Goal: Task Accomplishment & Management: Manage account settings

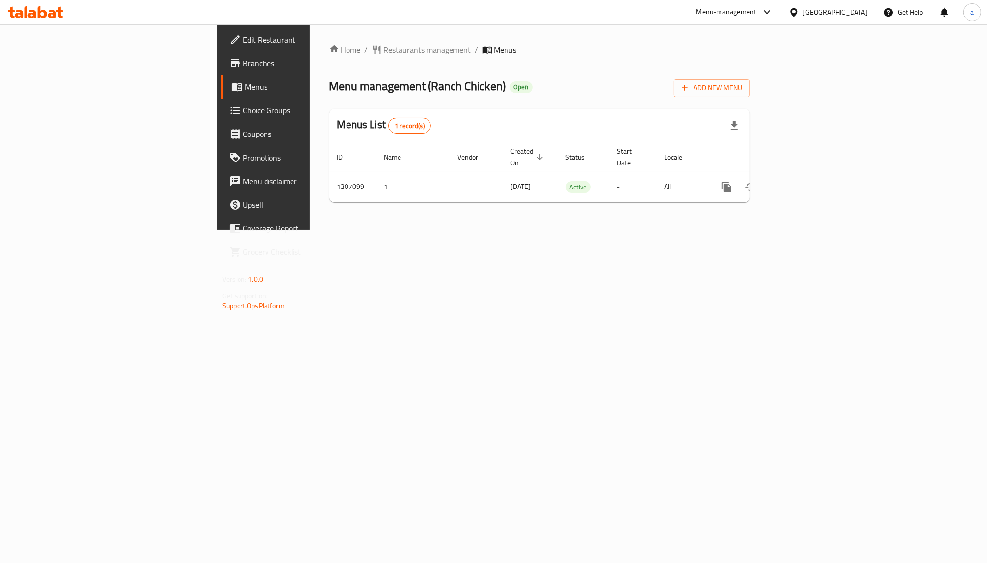
click at [243, 116] on span "Choice Groups" at bounding box center [308, 111] width 131 height 12
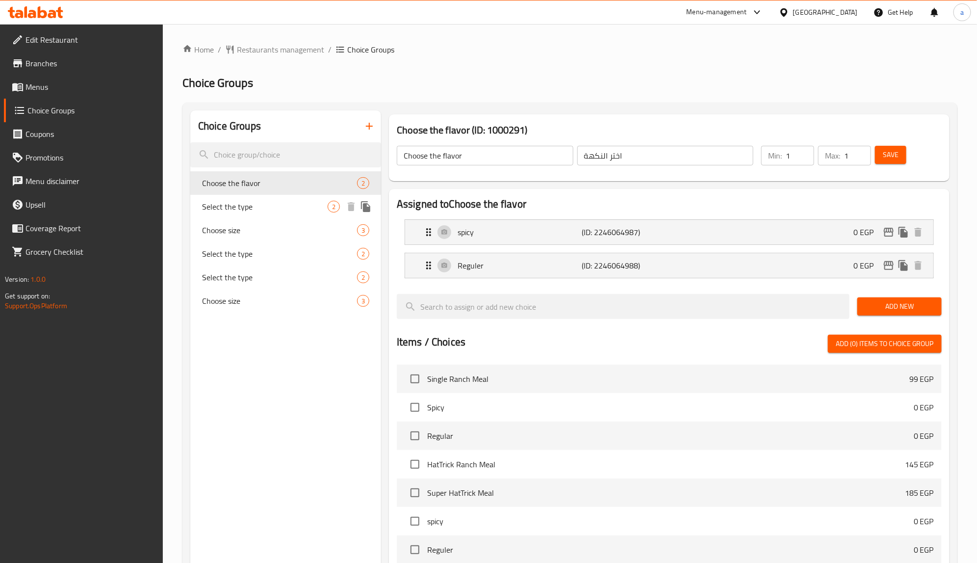
click at [278, 213] on div "Select the type 2" at bounding box center [285, 207] width 191 height 24
type input "Select the type"
type input "اختر النوع"
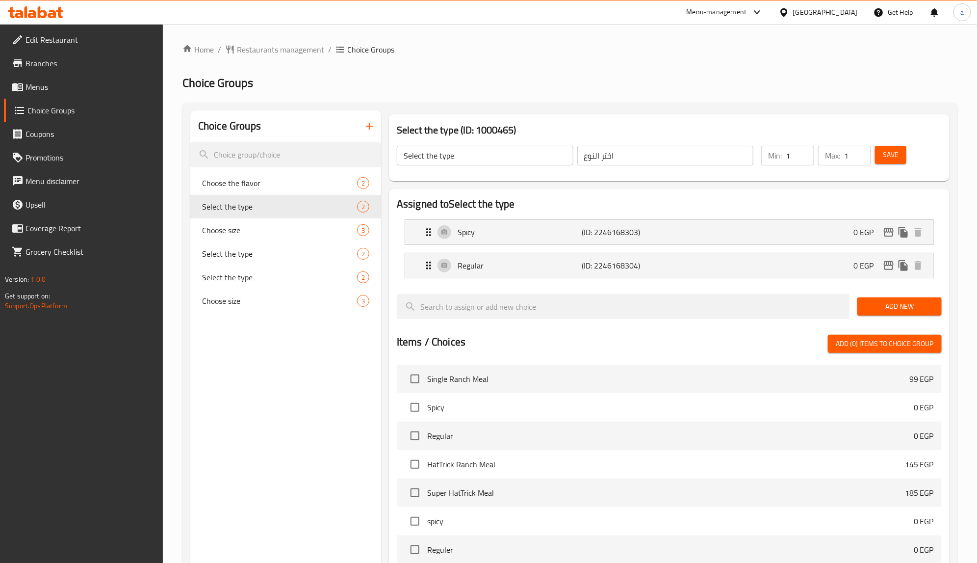
click at [540, 74] on div "Home / Restaurants management / Choice Groups Choice Groups Choice Groups Choos…" at bounding box center [570, 415] width 775 height 743
click at [589, 199] on h2 "Assigned to Select the type" at bounding box center [669, 204] width 545 height 15
click at [219, 307] on div "Choose size 3" at bounding box center [285, 301] width 191 height 24
type input "Choose size"
type input "اختر الحجم"
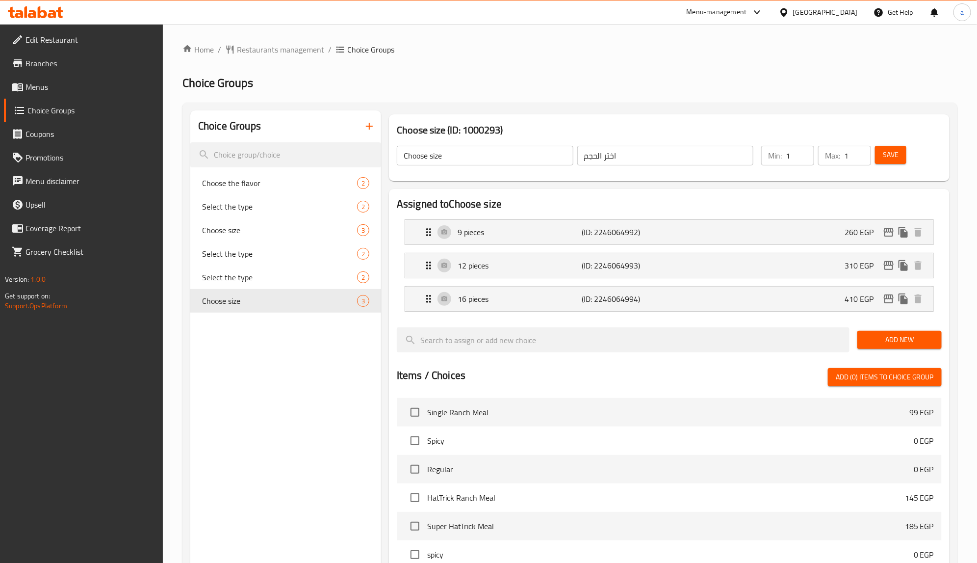
click at [542, 65] on div "Home / Restaurants management / Choice Groups Choice Groups Choice Groups Choos…" at bounding box center [570, 432] width 775 height 776
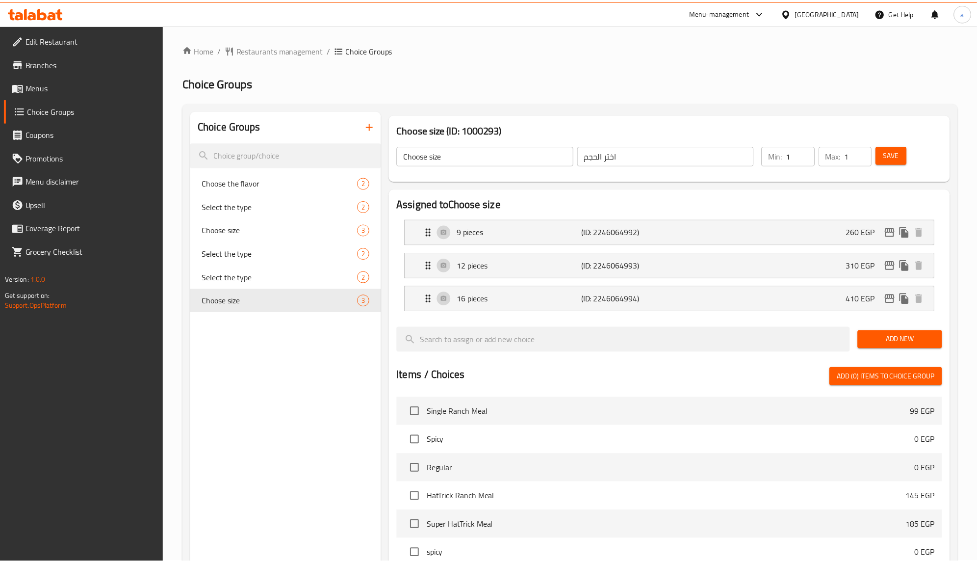
scroll to position [277, 0]
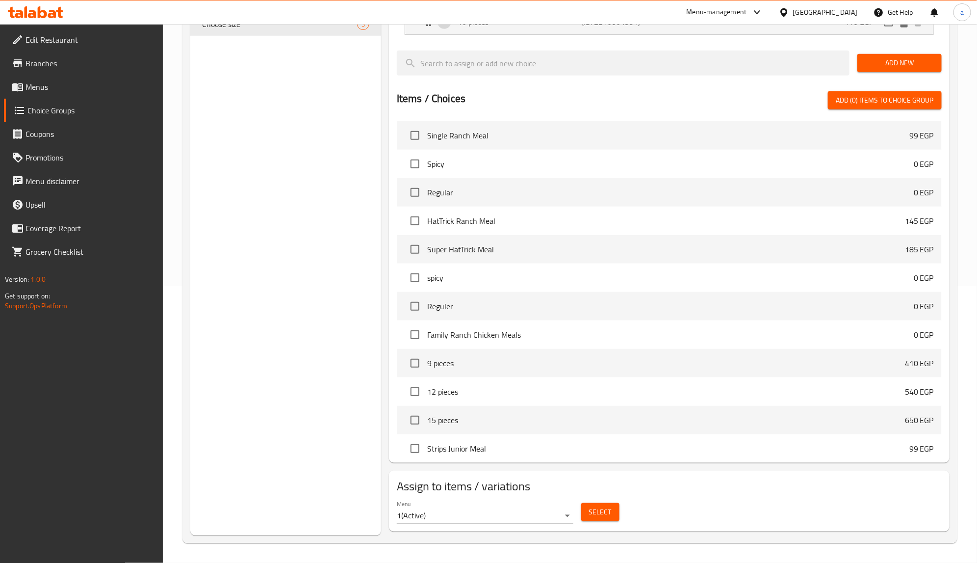
click at [296, 213] on div "Choice Groups Choose the flavor 2 Select the type 2 Choose size 3 Select the ty…" at bounding box center [285, 185] width 191 height 702
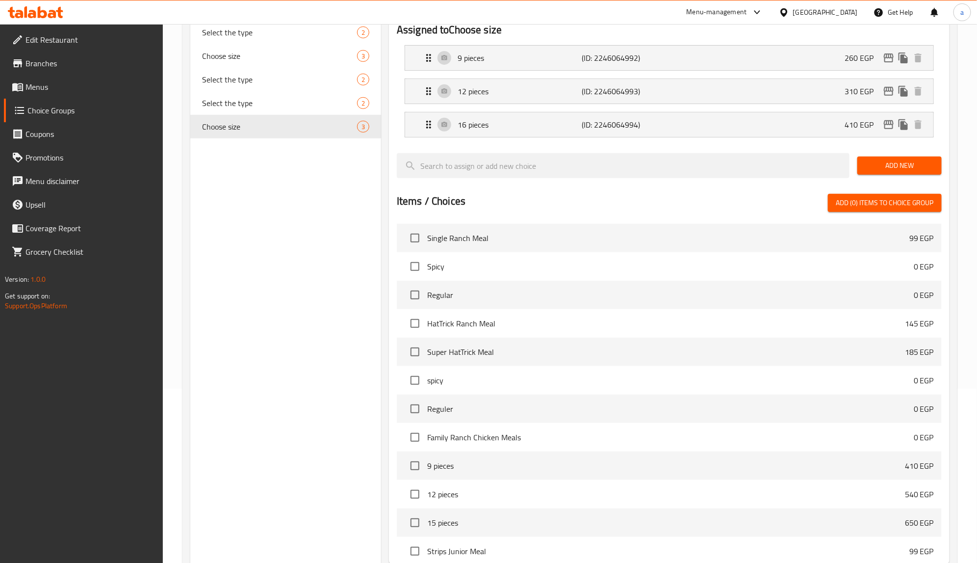
scroll to position [0, 0]
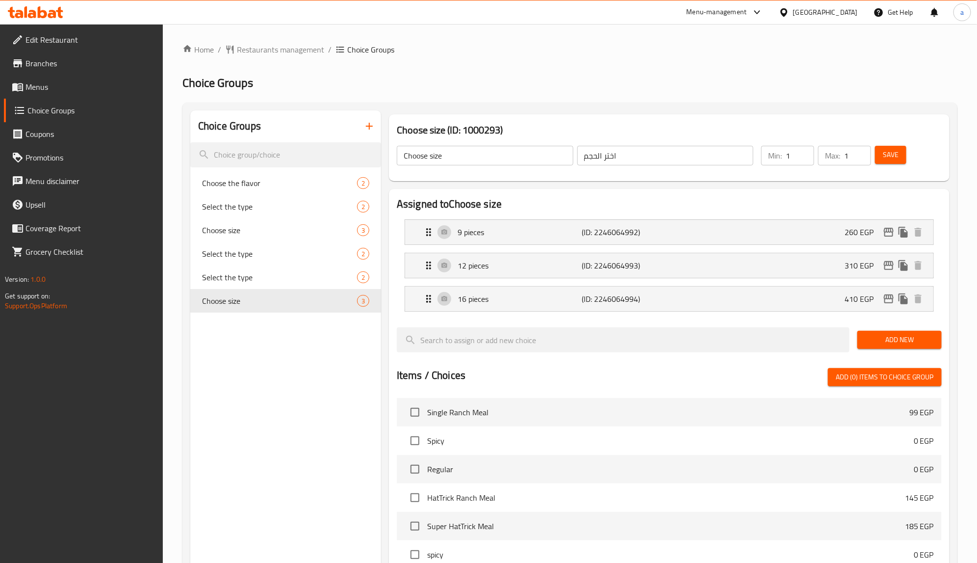
click at [265, 422] on div "Choice Groups Choose the flavor 2 Select the type 2 Choose size 3 Select the ty…" at bounding box center [285, 461] width 191 height 702
click at [251, 51] on span "Restaurants management" at bounding box center [280, 50] width 87 height 12
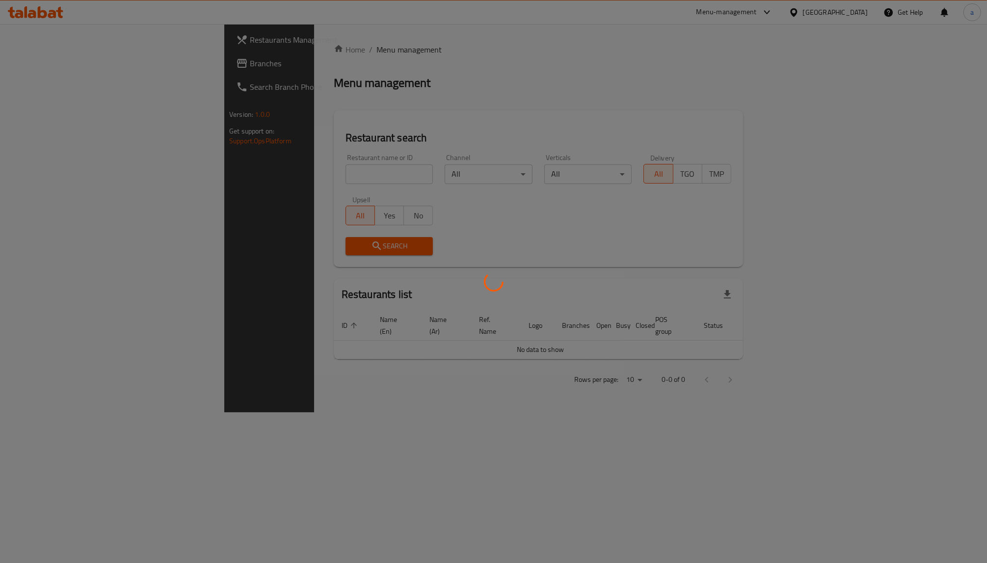
click at [82, 65] on div at bounding box center [493, 281] width 987 height 563
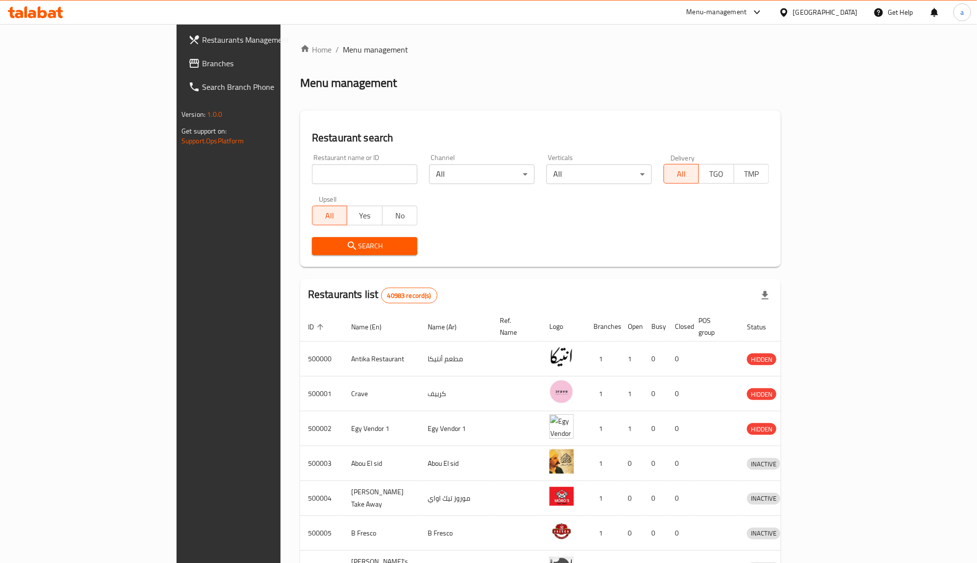
click at [202, 65] on span "Branches" at bounding box center [267, 63] width 130 height 12
